Goal: Task Accomplishment & Management: Use online tool/utility

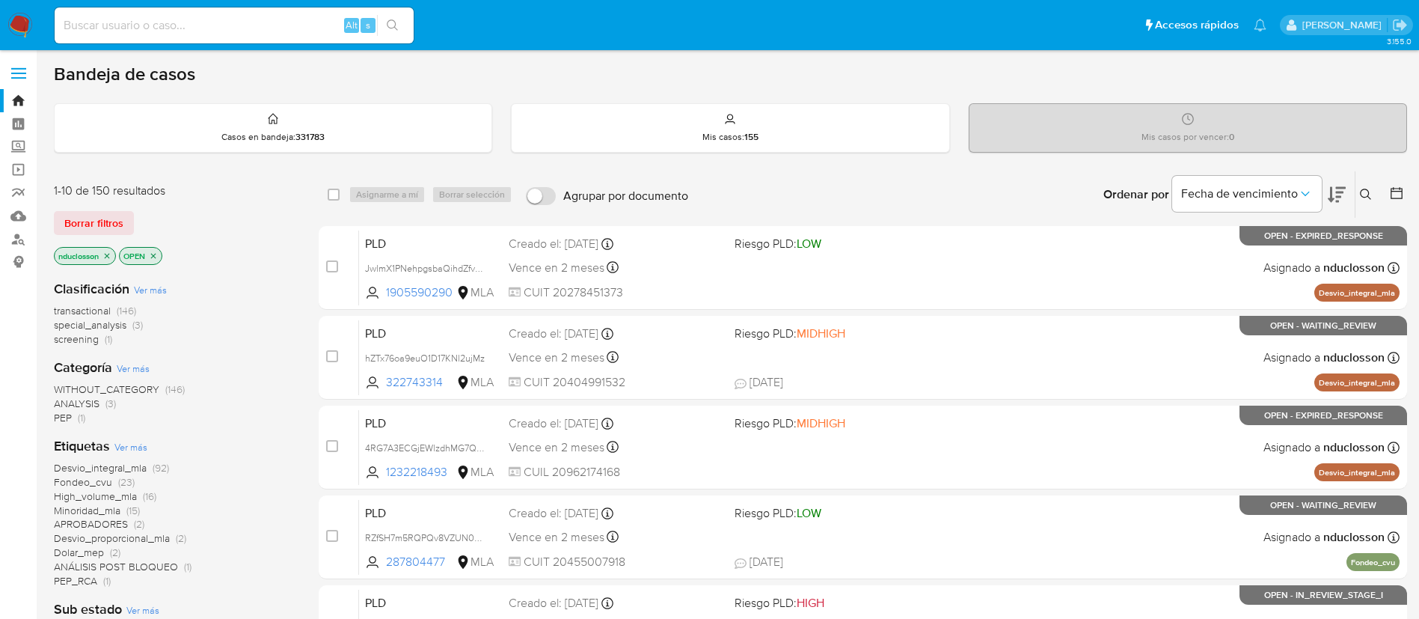
click at [189, 40] on div "Alt s" at bounding box center [234, 25] width 359 height 36
click at [174, 30] on input at bounding box center [234, 25] width 359 height 19
paste input "JNUrgCGigei3tQVz90mk5p4h"
type input "JNUrgCGigei3tQVz90mk5p4h"
click at [399, 36] on div "JNUrgCGigei3tQVz90mk5p4h Alt s" at bounding box center [234, 25] width 359 height 36
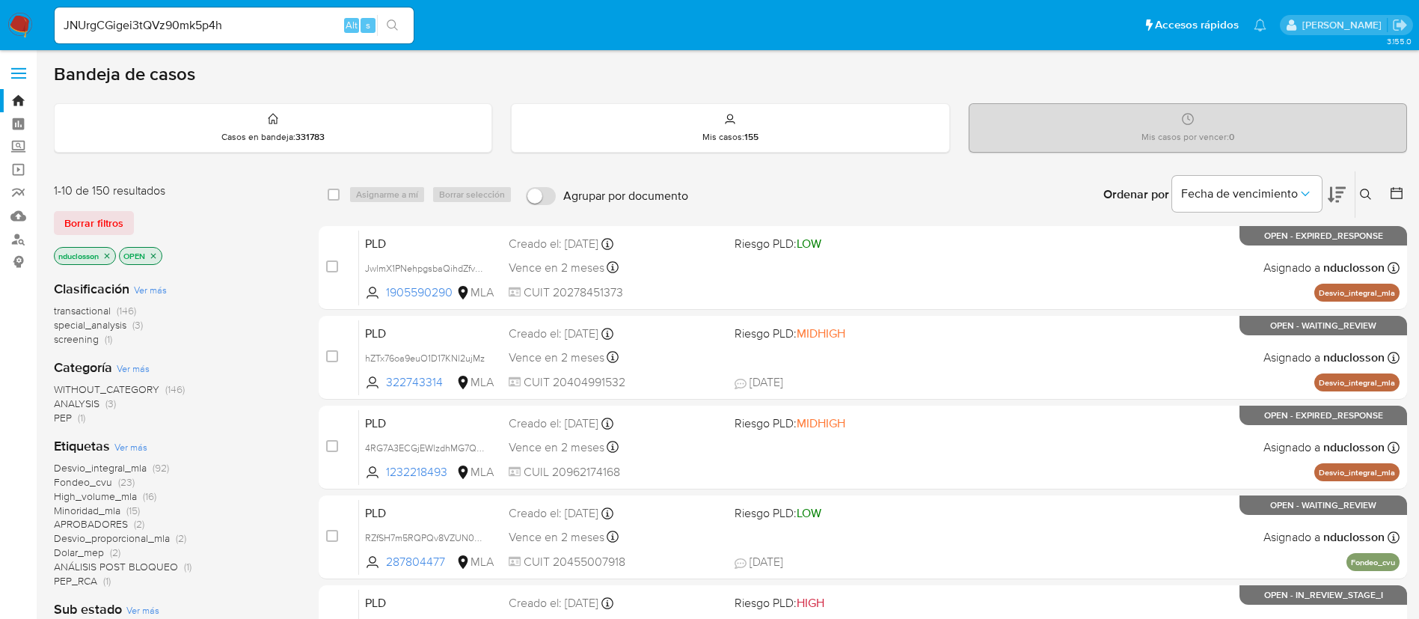
click at [180, 36] on div "JNUrgCGigei3tQVz90mk5p4h Alt s" at bounding box center [234, 25] width 359 height 36
click at [180, 31] on input "JNUrgCGigei3tQVz90mk5p4h" at bounding box center [234, 25] width 359 height 19
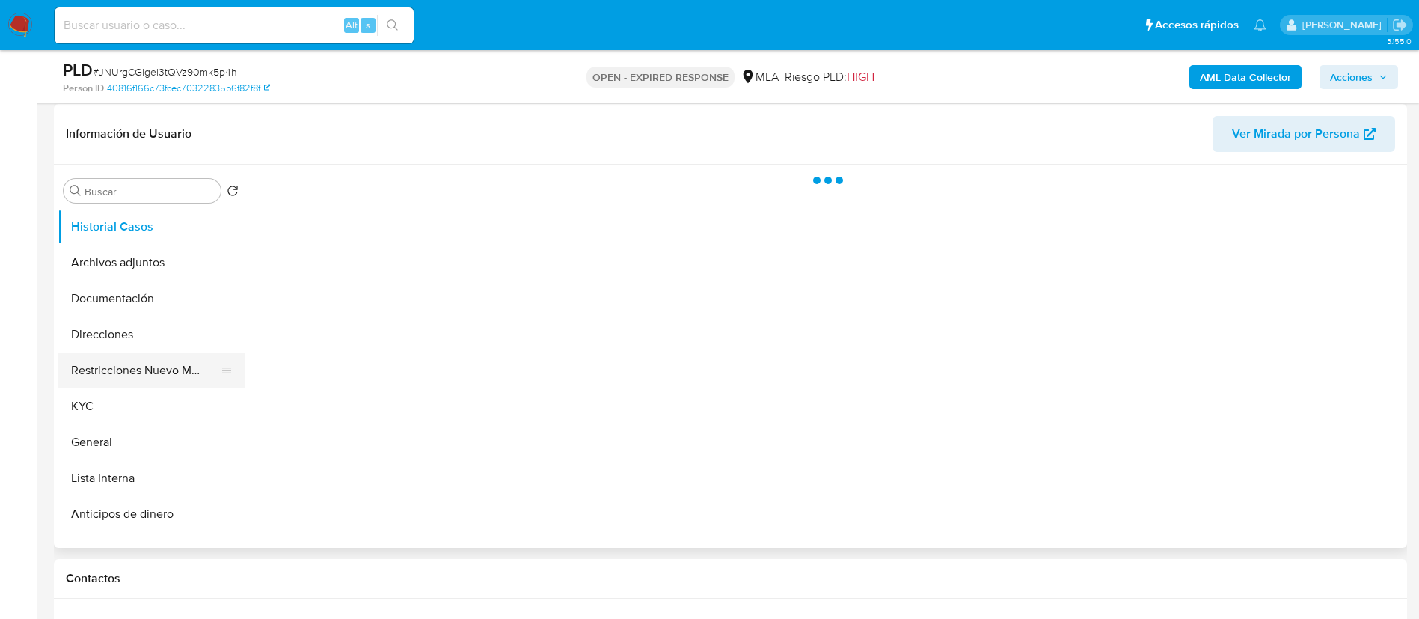
scroll to position [224, 0]
click at [110, 325] on button "Direcciones" at bounding box center [145, 334] width 175 height 36
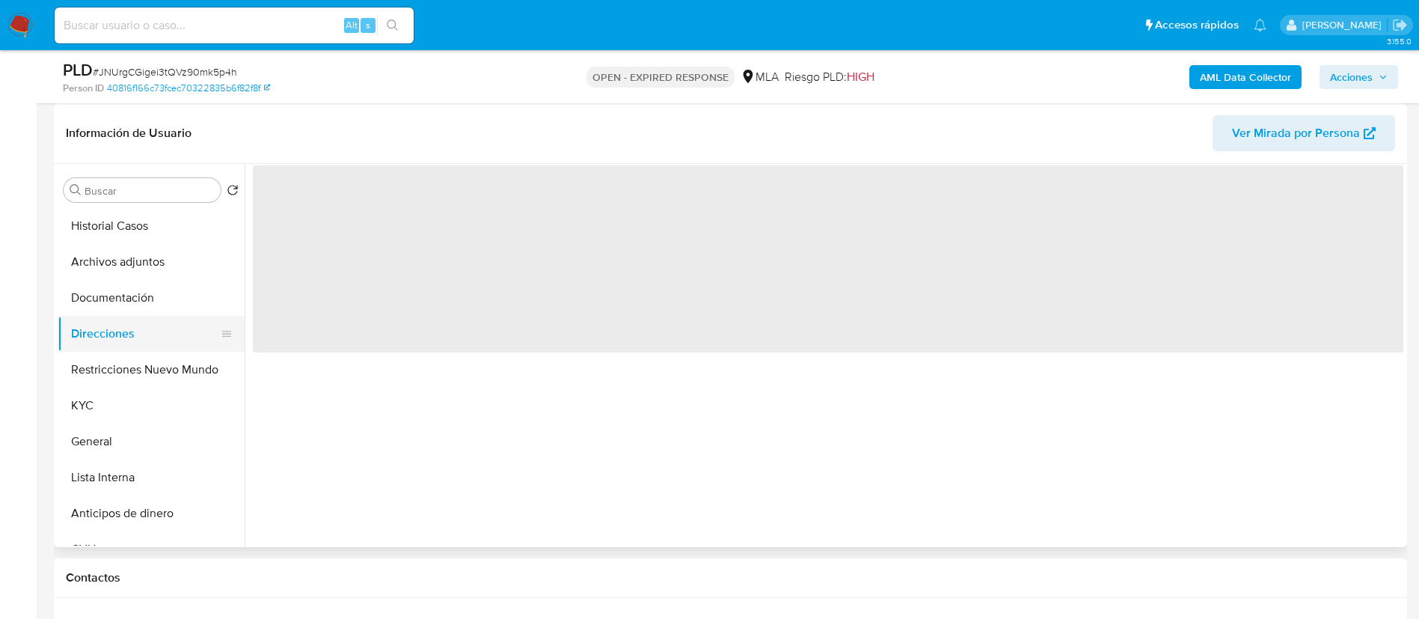
select select "10"
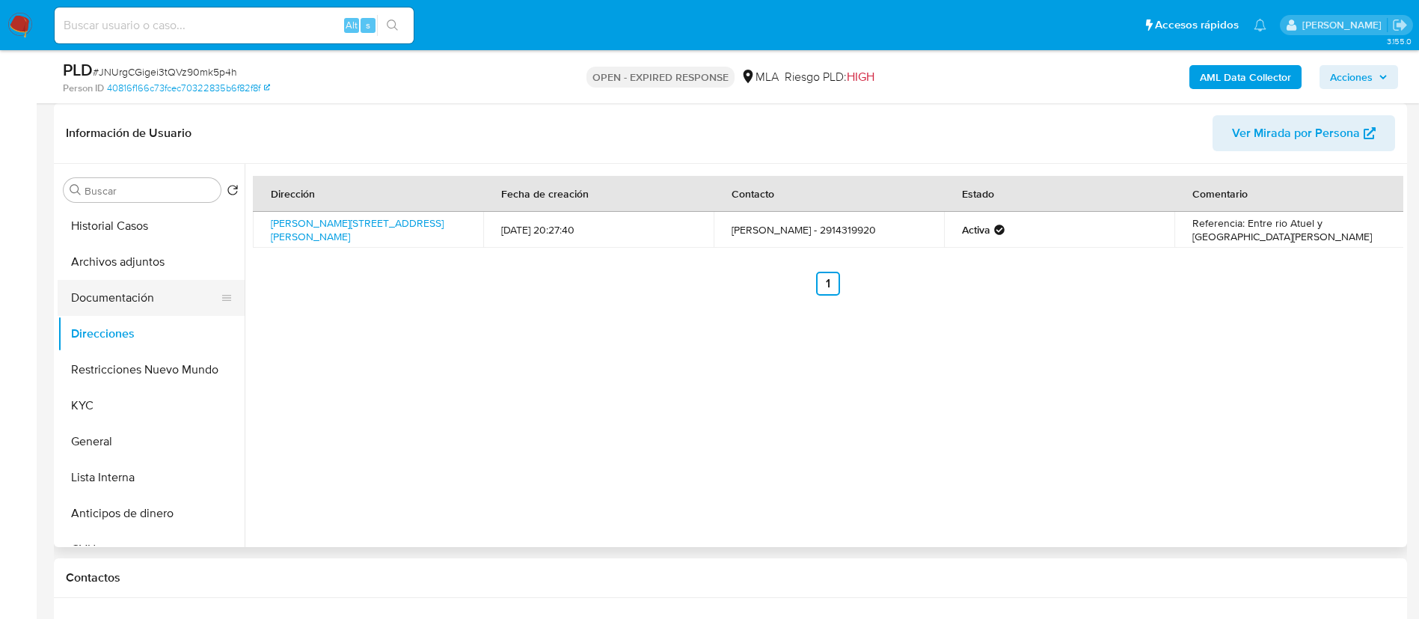
click at [151, 308] on button "Documentación" at bounding box center [145, 298] width 175 height 36
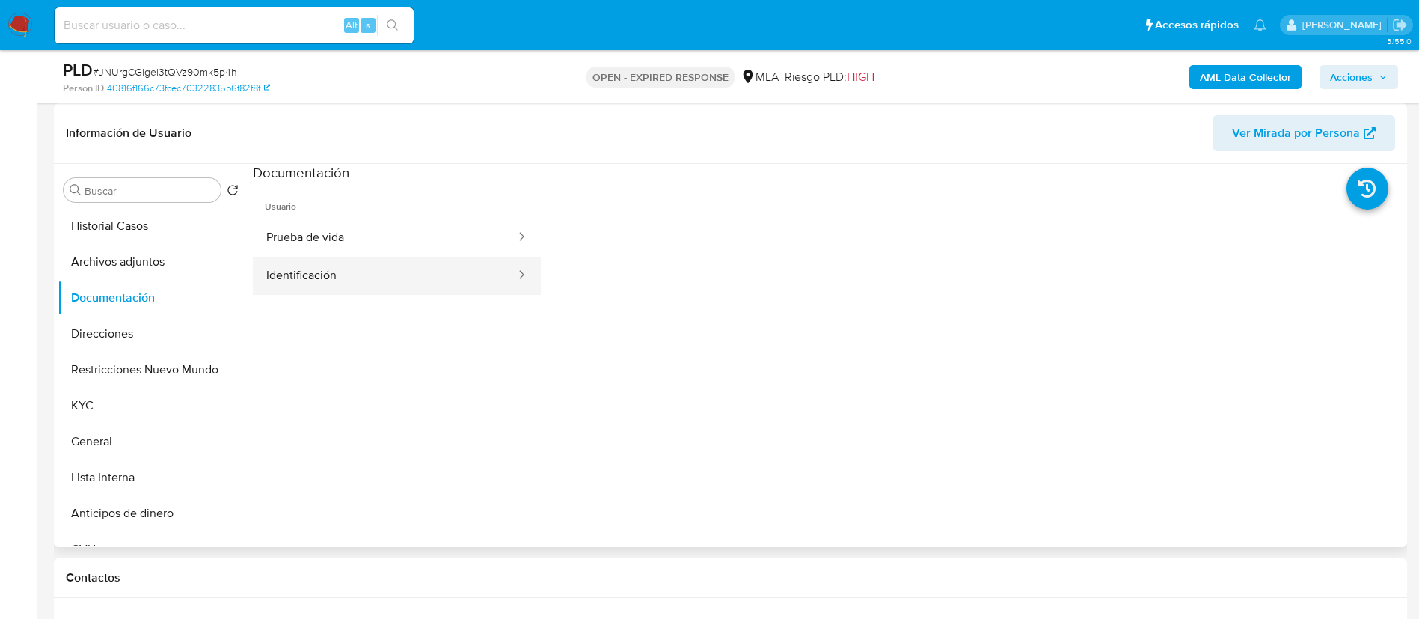
click at [313, 269] on button "Identificación" at bounding box center [385, 276] width 264 height 38
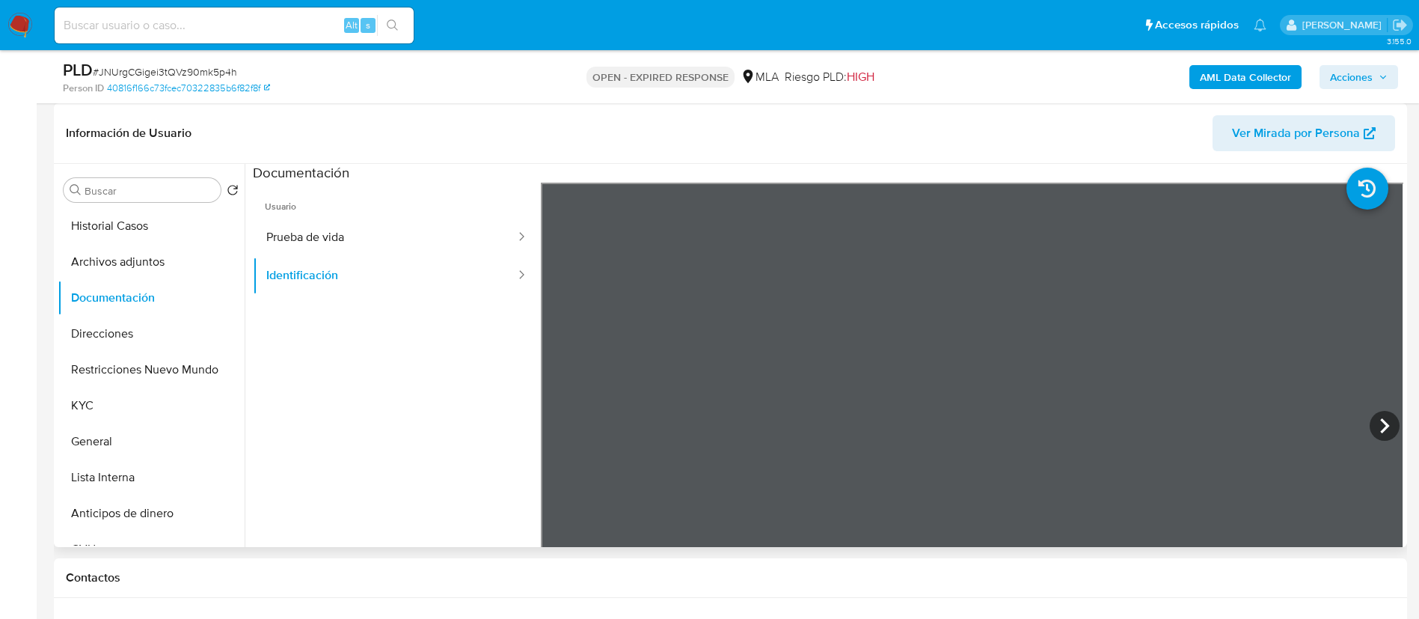
scroll to position [112, 0]
click at [1370, 420] on icon at bounding box center [1385, 426] width 30 height 30
click at [97, 259] on button "Archivos adjuntos" at bounding box center [145, 262] width 175 height 36
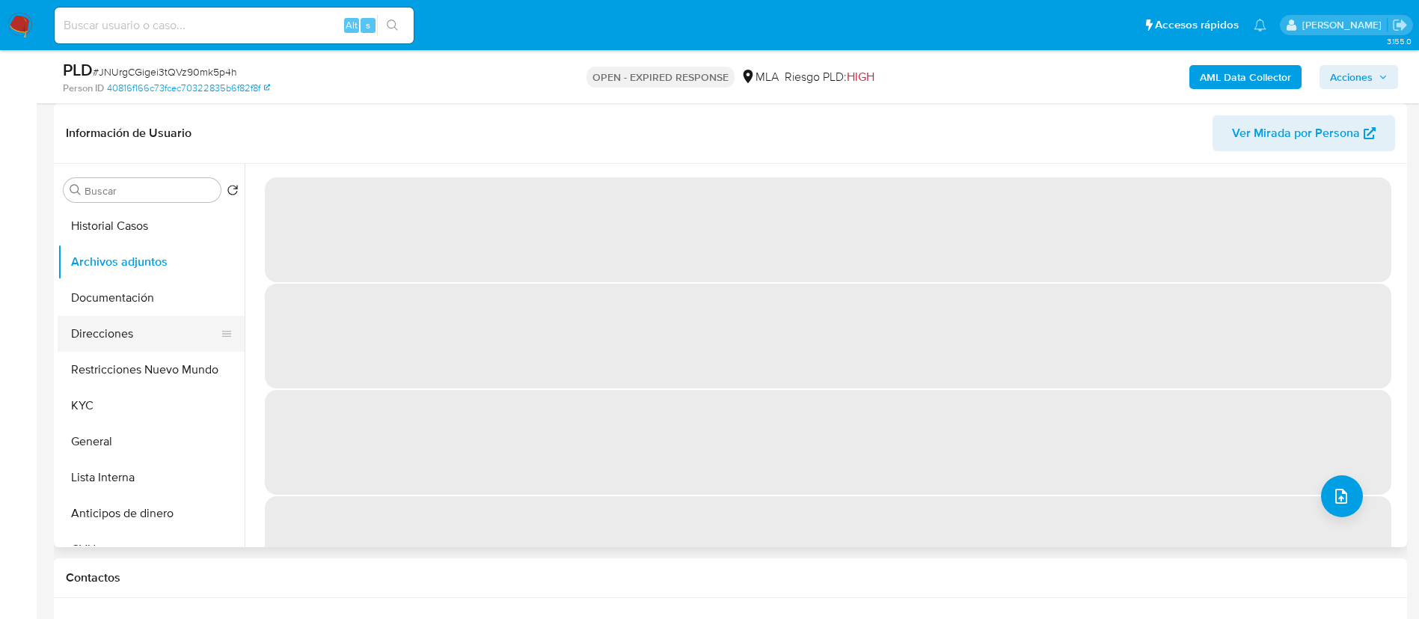
click at [129, 327] on button "Direcciones" at bounding box center [145, 334] width 175 height 36
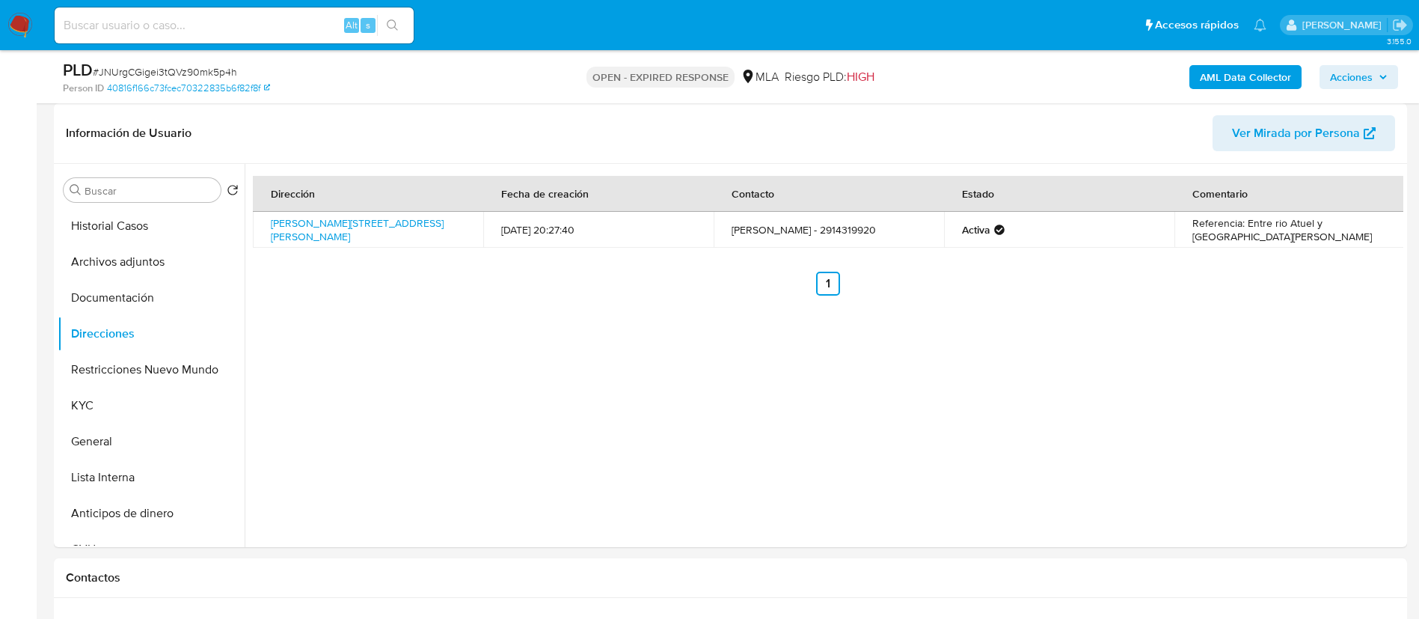
click at [241, 23] on input at bounding box center [234, 25] width 359 height 19
paste input "XytvYLcEfm2gZeMtgfIm3EMI"
type input "XytvYLcEfm2gZeMtgfIm3EMI"
click at [391, 15] on button "search-icon" at bounding box center [392, 25] width 31 height 21
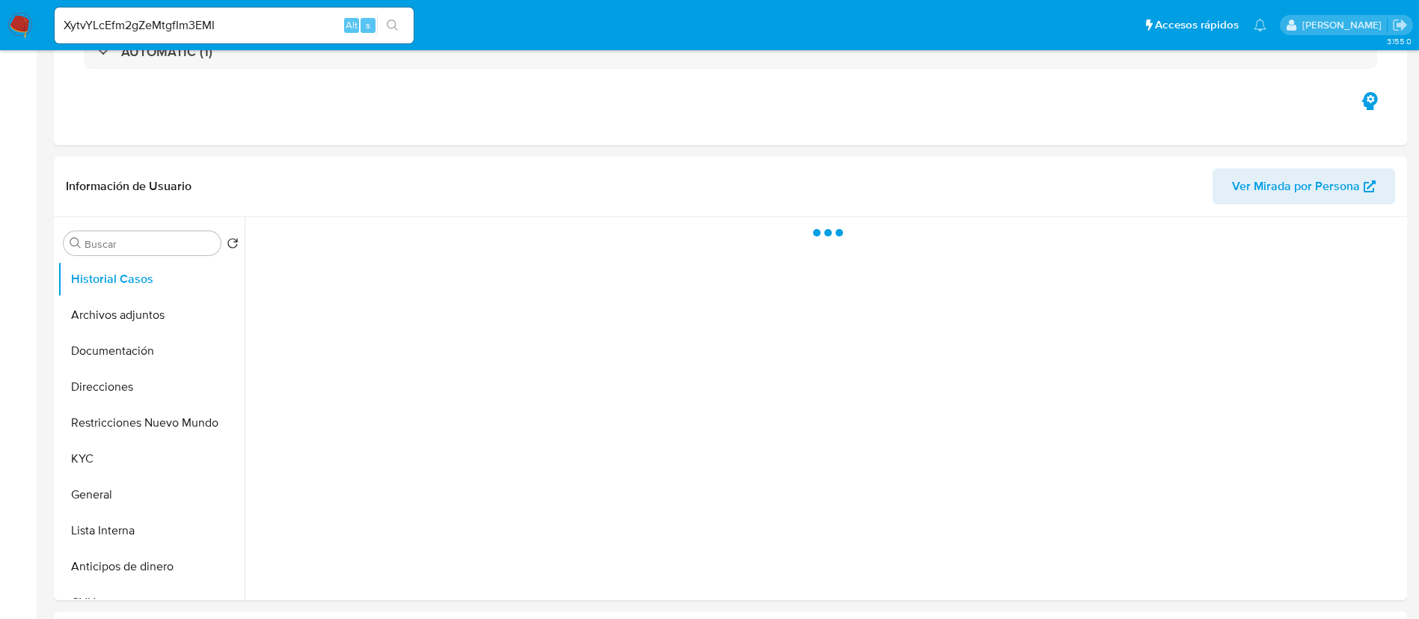
select select "10"
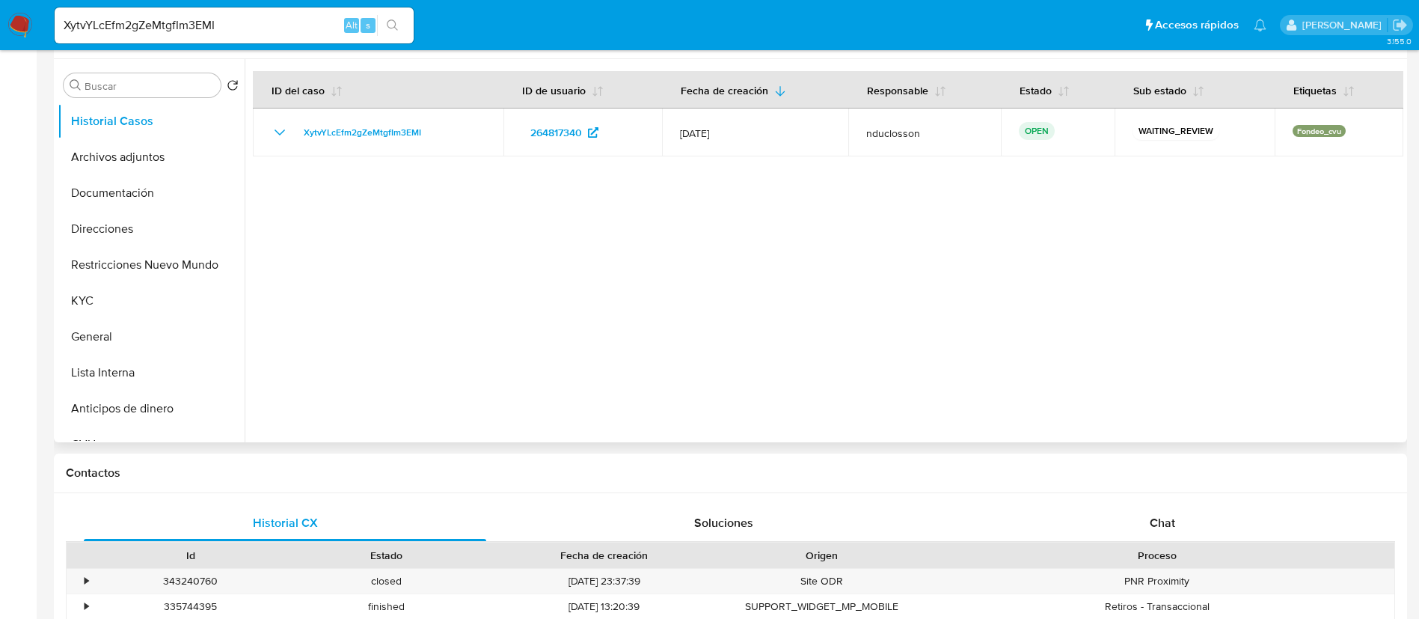
scroll to position [449, 0]
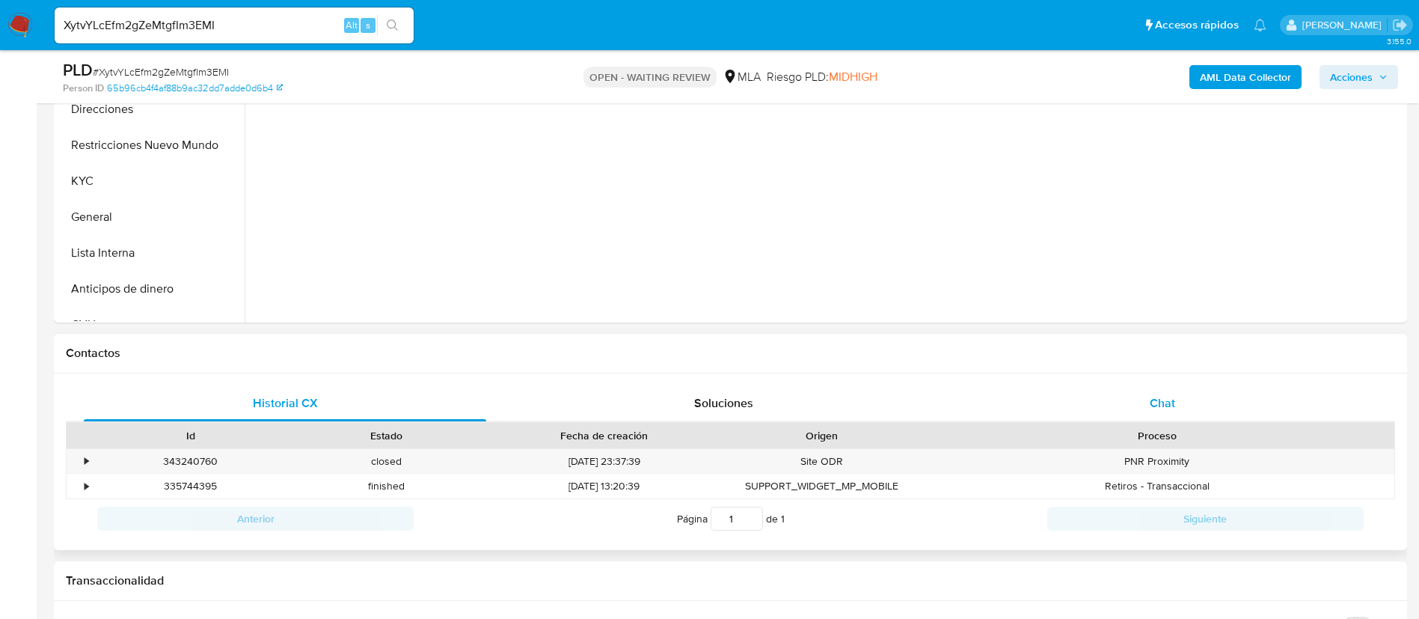
click at [1160, 392] on div "Chat" at bounding box center [1162, 403] width 402 height 36
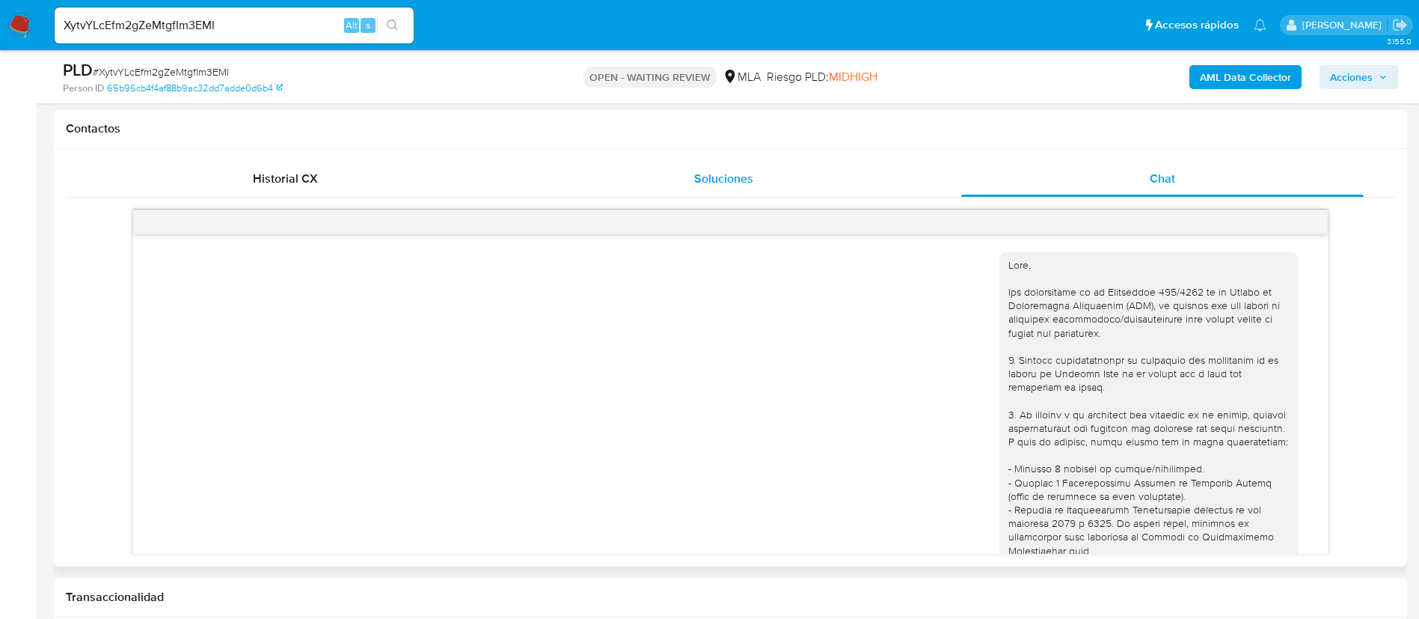
scroll to position [2113, 0]
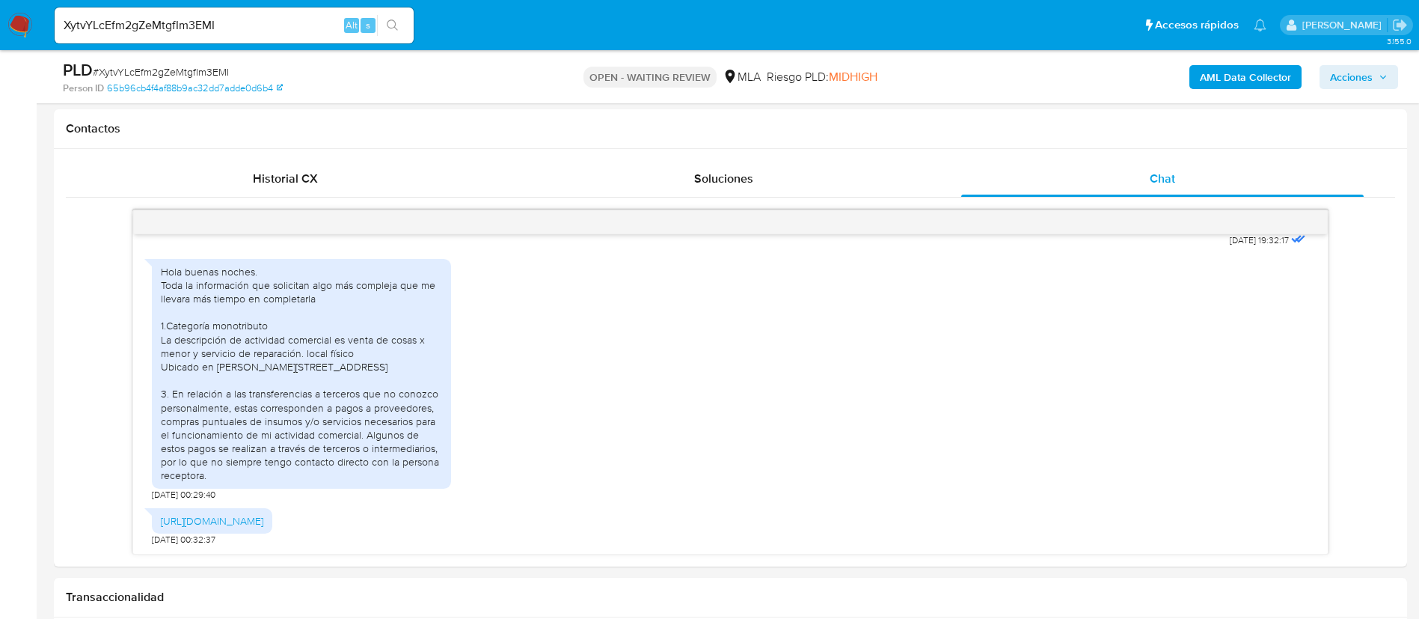
click at [200, 34] on input "XytvYLcEfm2gZeMtgfIm3EMI" at bounding box center [234, 25] width 359 height 19
click at [198, 26] on input "XytvYLcEfm2gZeMtgfIm3EMI" at bounding box center [234, 25] width 359 height 19
paste input "JNUrgCGigei3tQVz90mk5p4h"
type input "JNUrgCGigei3tQVz90mk5p4h"
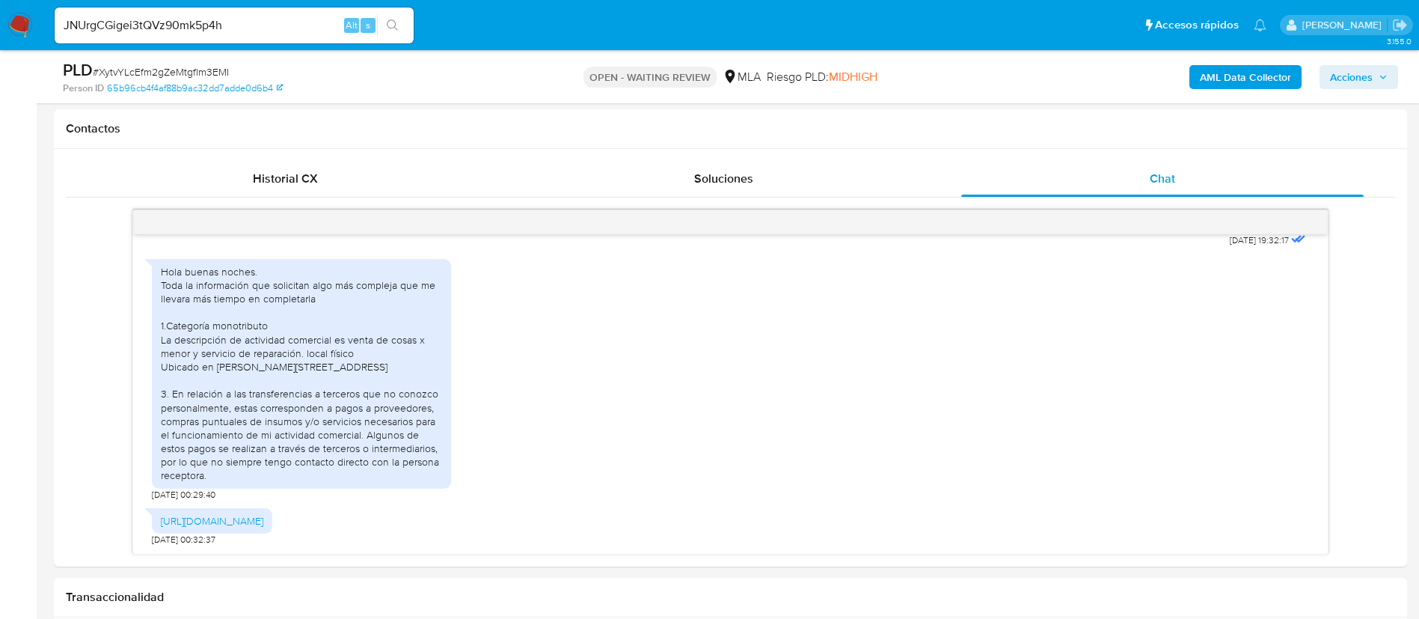
click at [401, 19] on button "search-icon" at bounding box center [392, 25] width 31 height 21
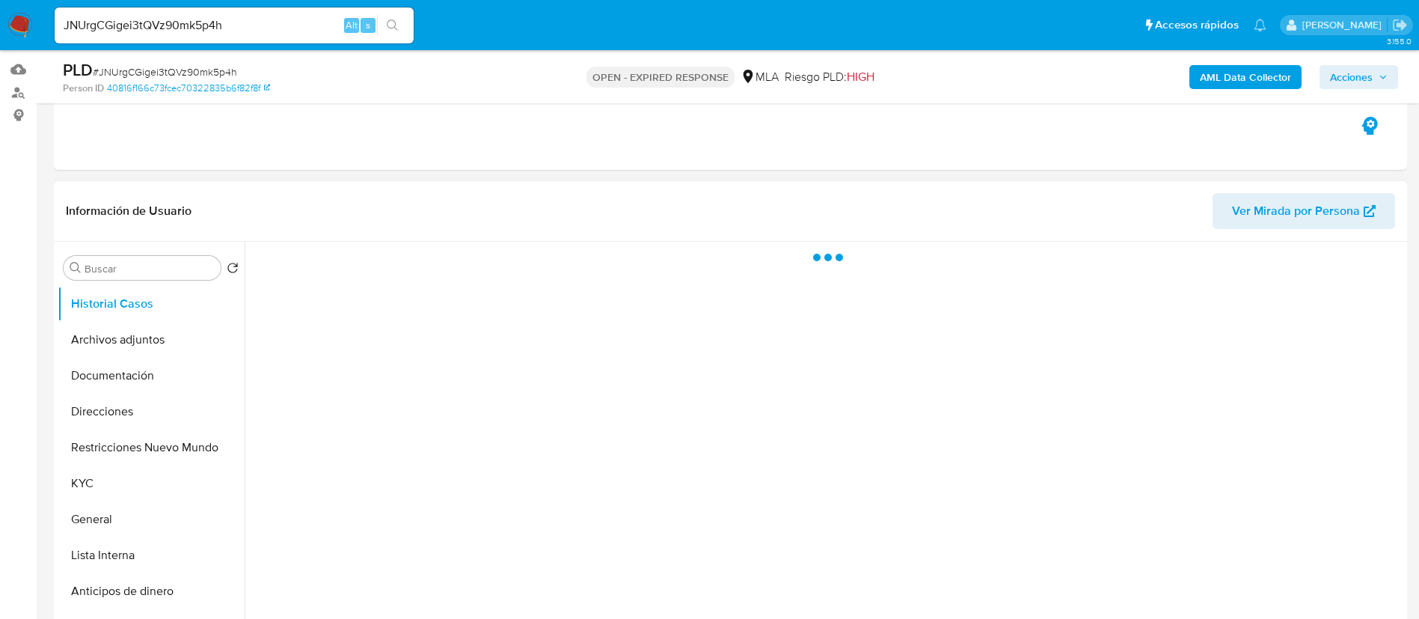
scroll to position [337, 0]
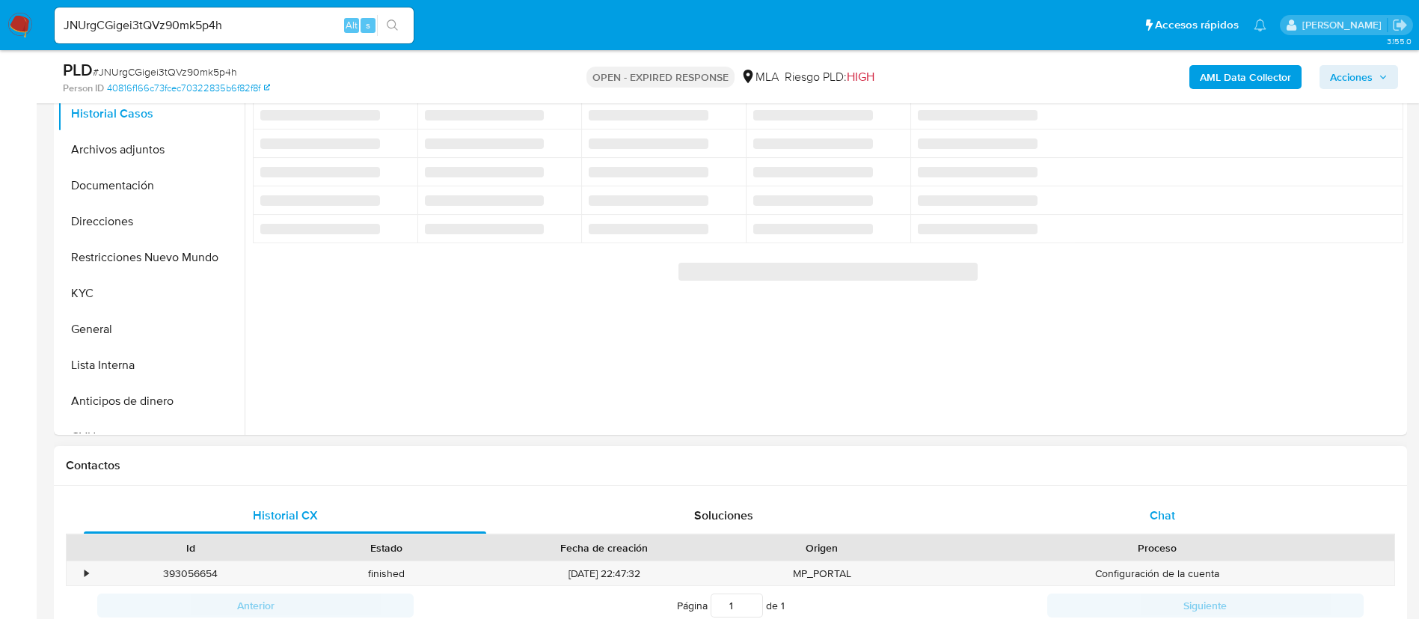
click at [1151, 503] on div "Chat" at bounding box center [1162, 515] width 402 height 36
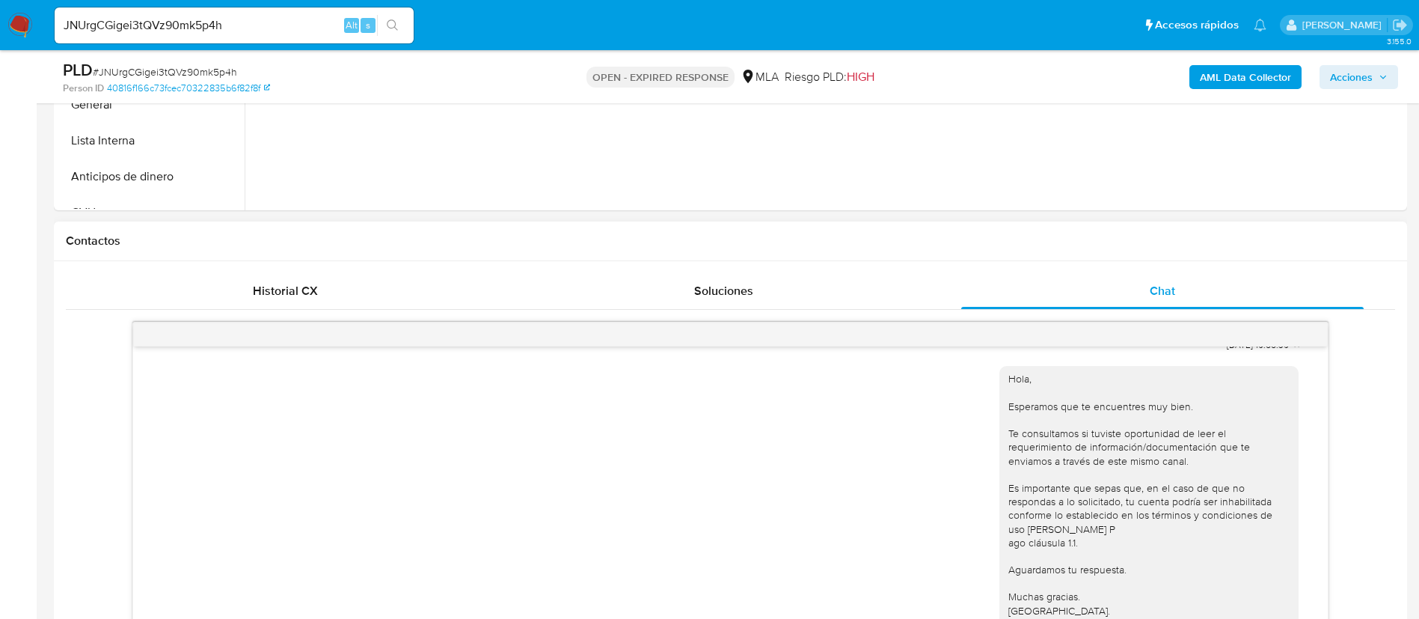
scroll to position [785, 0]
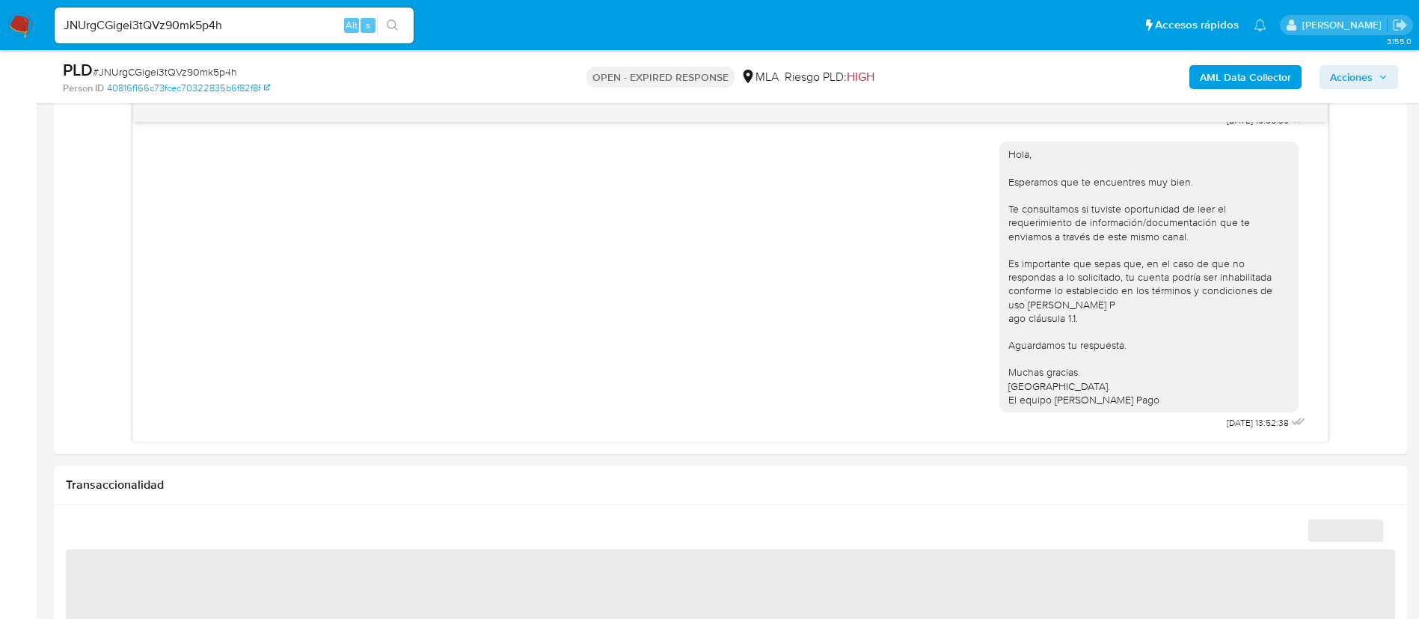
select select "10"
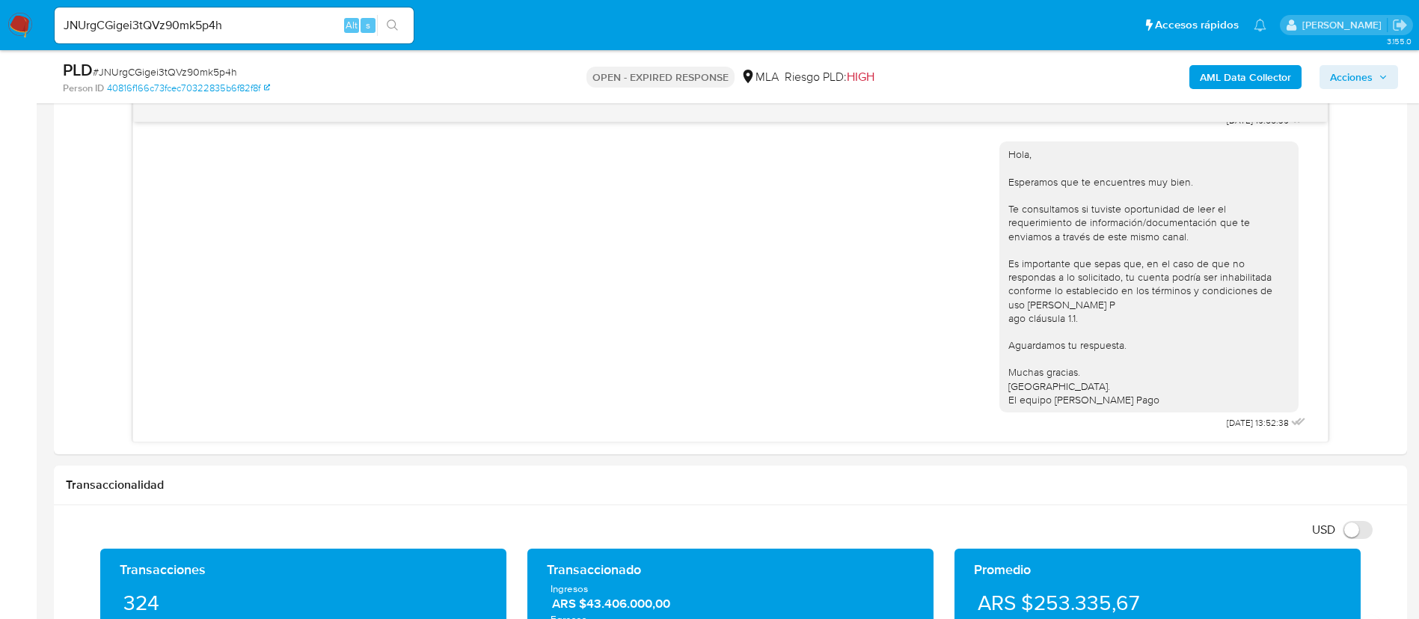
click at [130, 43] on div "JNUrgCGigei3tQVz90mk5p4h Alt s" at bounding box center [234, 25] width 359 height 36
click at [129, 33] on input "JNUrgCGigei3tQVz90mk5p4h" at bounding box center [234, 25] width 359 height 19
paste input "XytvYLcEfm2gZeMtgfIm3EMI"
type input "XytvYLcEfm2gZeMtgfIm3EMI"
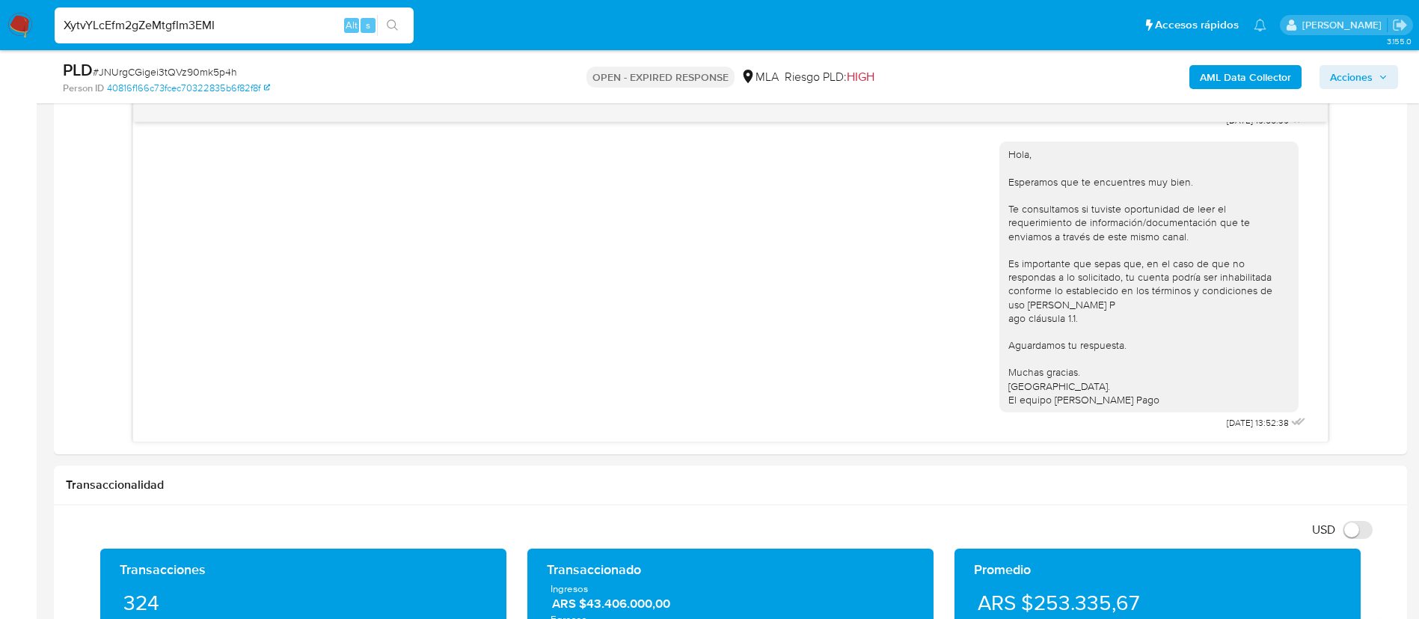
click at [387, 20] on icon "search-icon" at bounding box center [393, 25] width 12 height 12
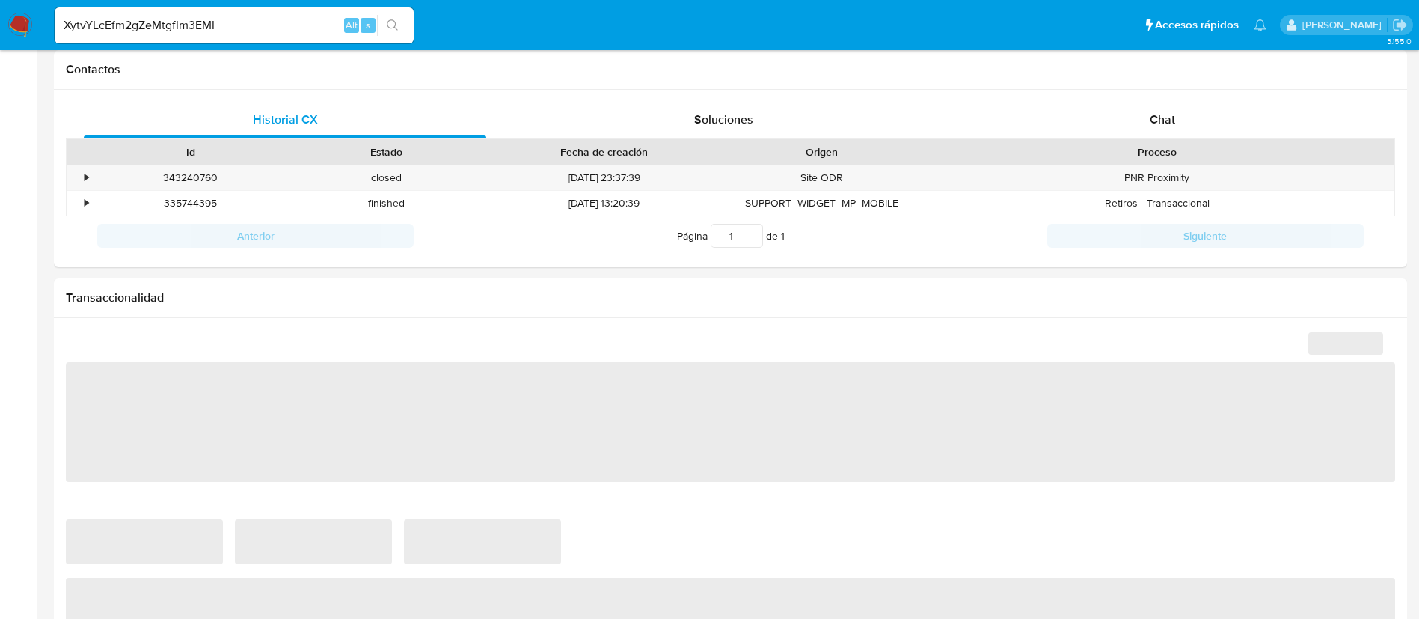
select select "10"
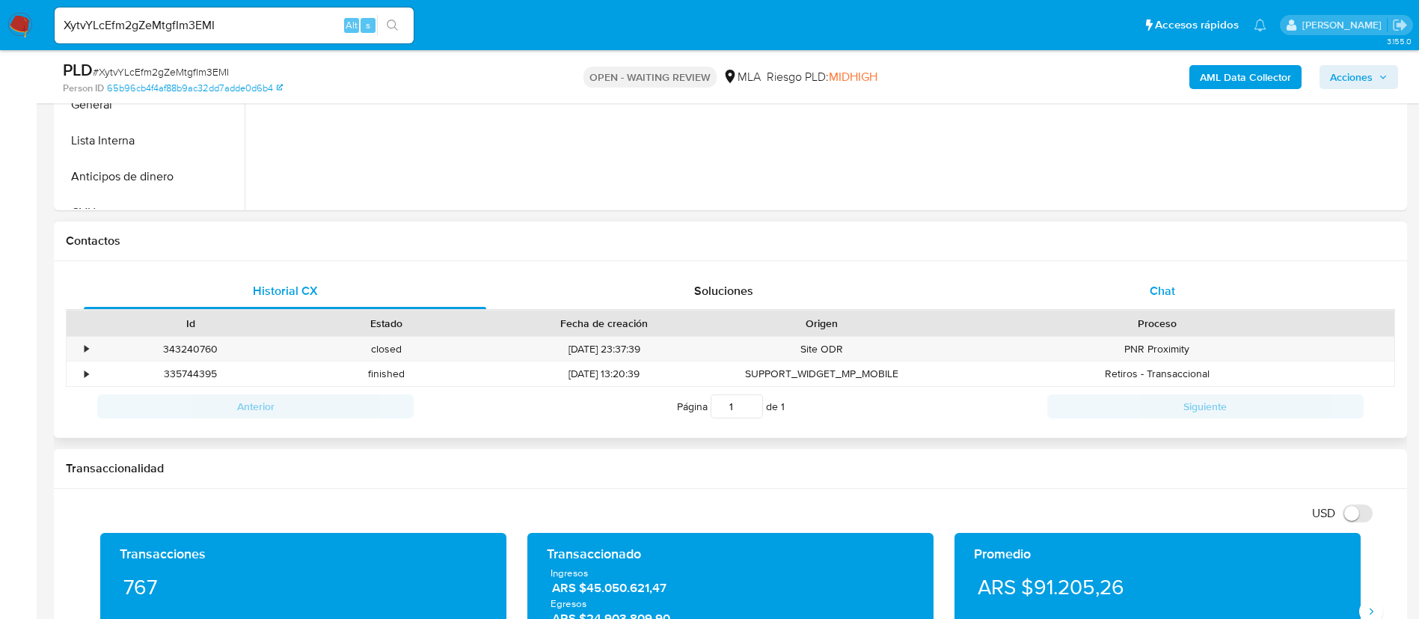
click at [1093, 276] on div "Chat" at bounding box center [1162, 291] width 402 height 36
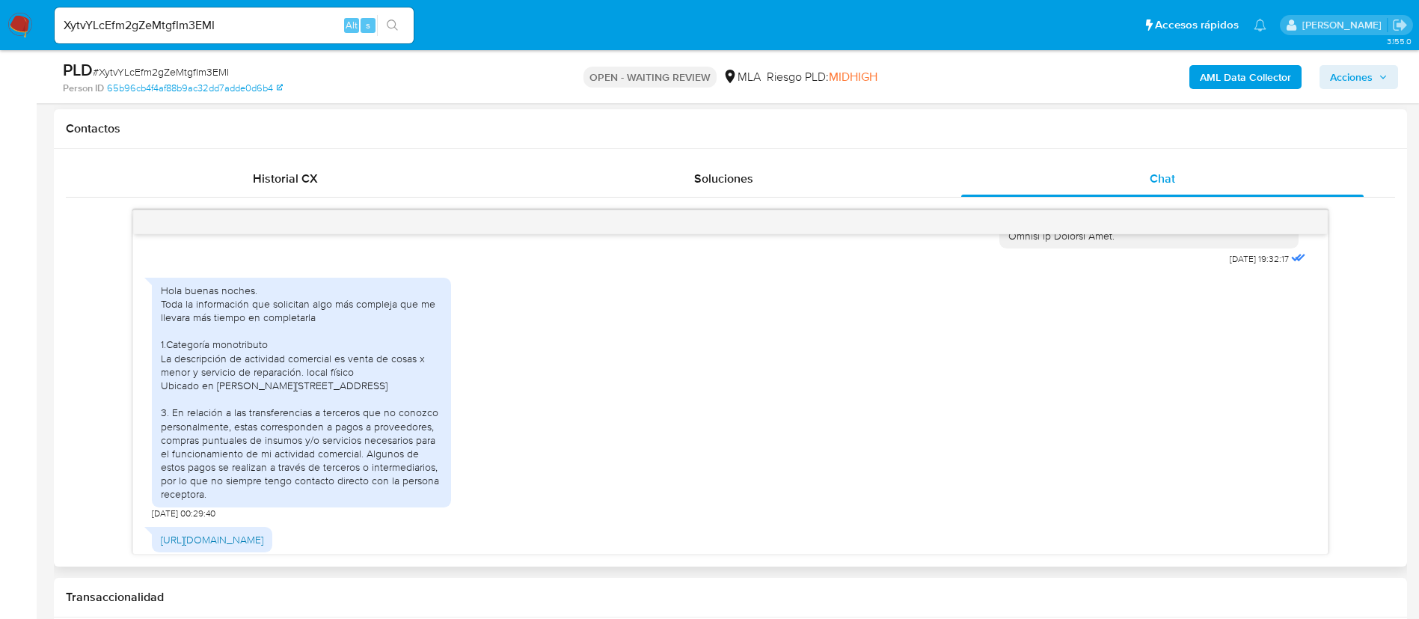
scroll to position [2113, 0]
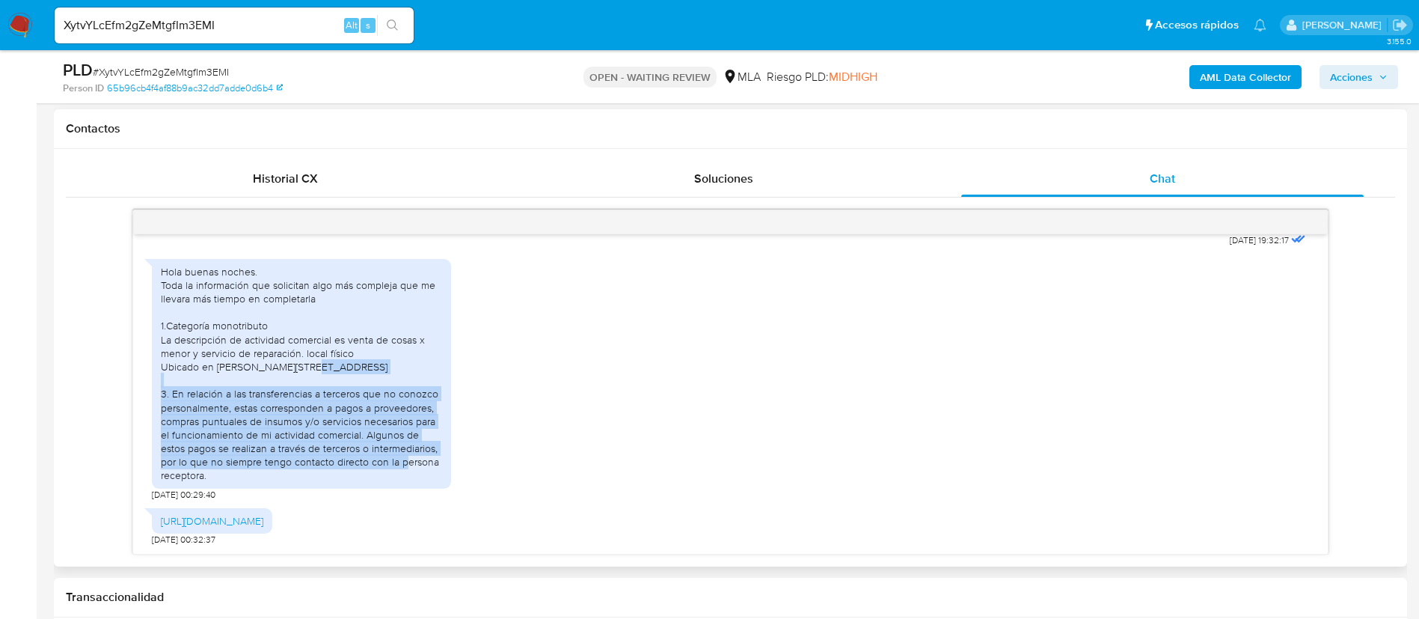
drag, startPoint x: 218, startPoint y: 480, endPoint x: 171, endPoint y: 391, distance: 100.1
click at [171, 391] on div "Hola buenas noches. Toda la información que solicitan algo más compleja que me …" at bounding box center [301, 374] width 281 height 218
copy div "En relación a las transferencias a terceros que no conozco personalmente, estas…"
